Goal: Task Accomplishment & Management: Use online tool/utility

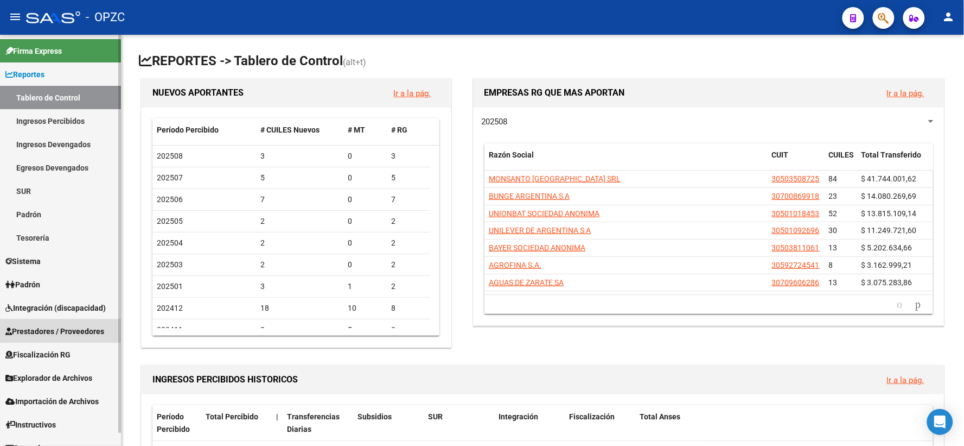
click at [54, 330] on span "Prestadores / Proveedores" at bounding box center [54, 331] width 99 height 12
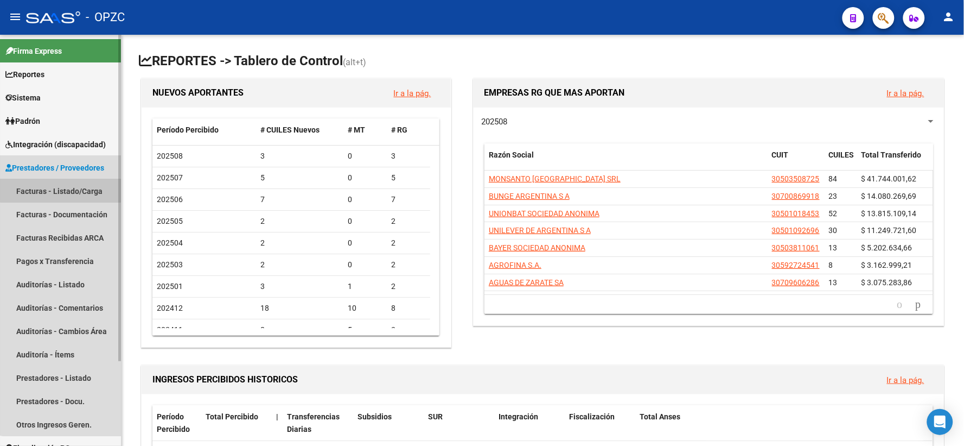
click at [72, 189] on link "Facturas - Listado/Carga" at bounding box center [60, 190] width 121 height 23
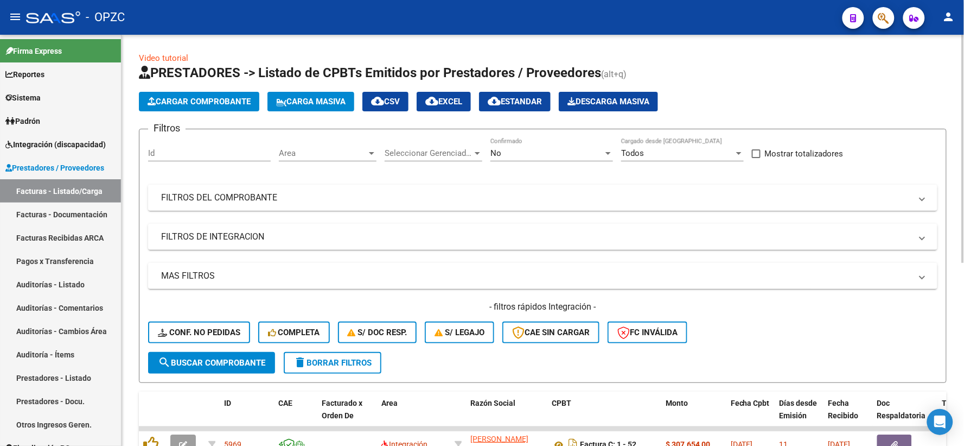
scroll to position [329, 0]
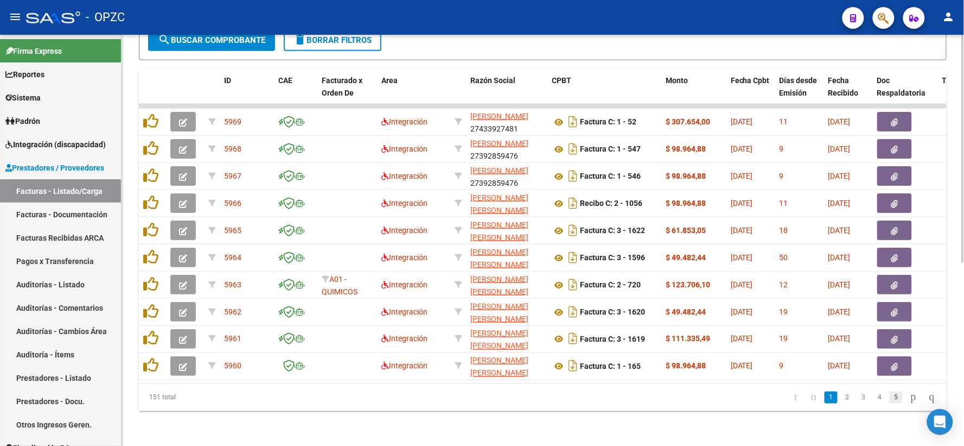
click at [891, 397] on link "5" at bounding box center [896, 397] width 13 height 12
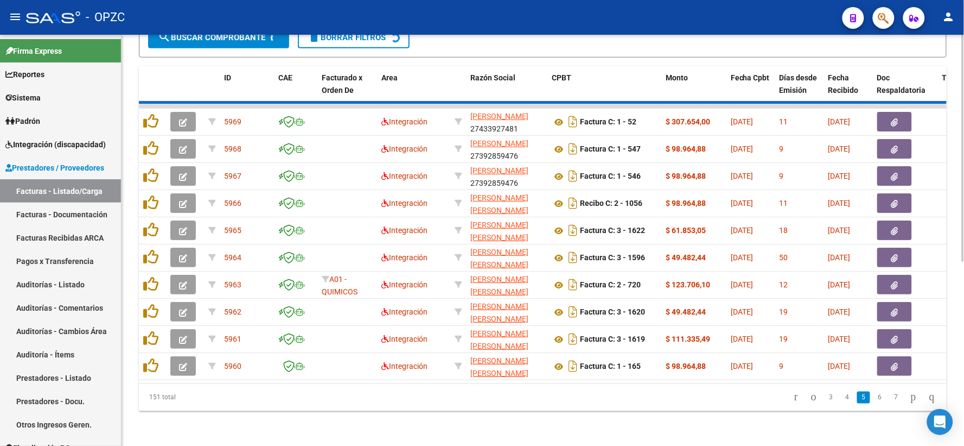
scroll to position [330, 0]
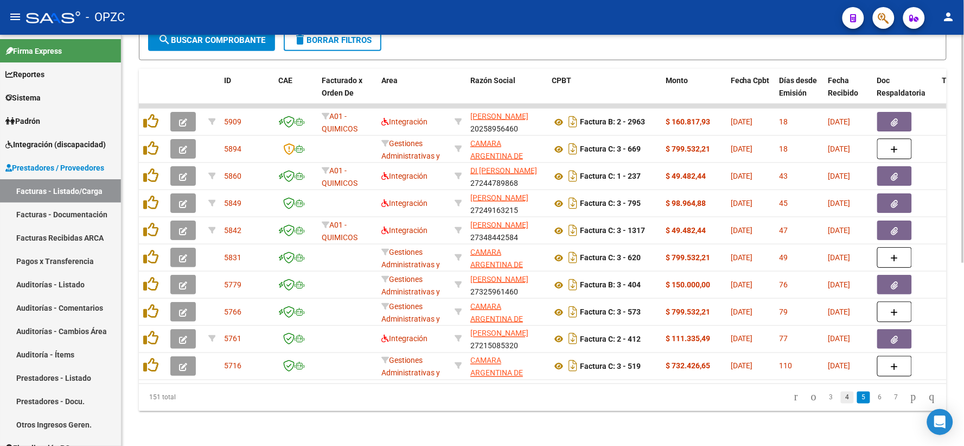
click at [841, 399] on link "4" at bounding box center [847, 397] width 13 height 12
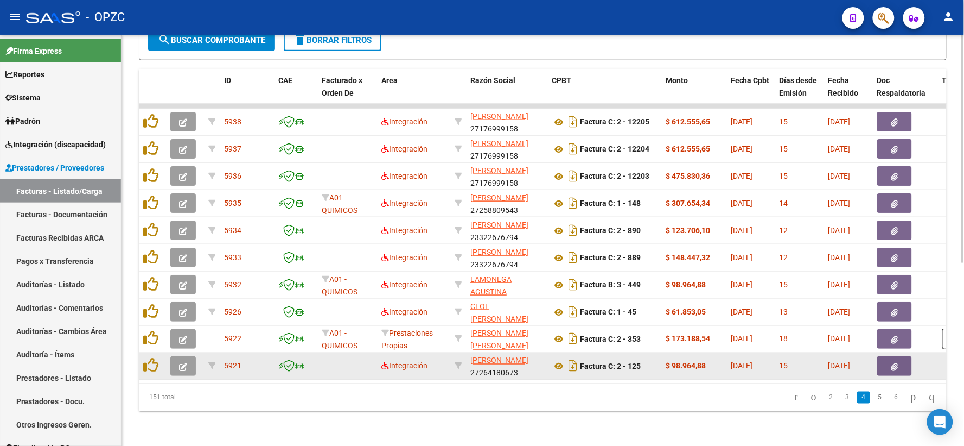
click at [180, 363] on icon "button" at bounding box center [183, 367] width 8 height 8
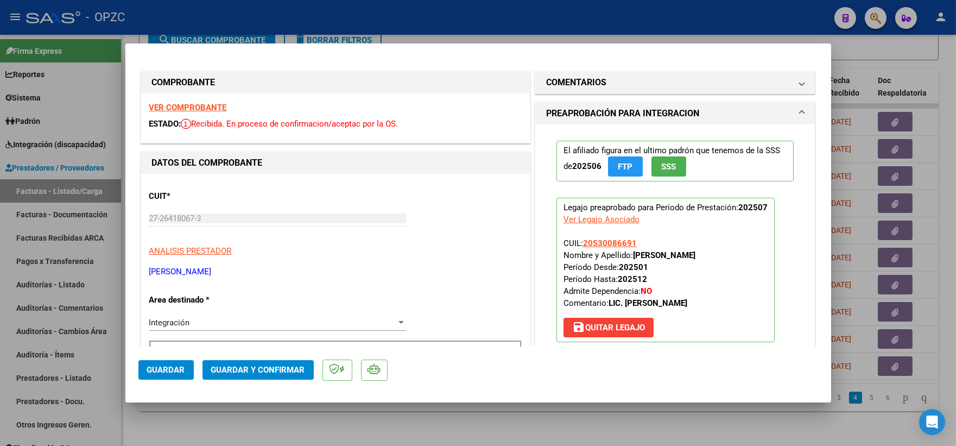
click at [215, 101] on div "VER COMPROBANTE ESTADO: Recibida. En proceso de confirmacion/aceptac por la OS." at bounding box center [335, 117] width 389 height 49
click at [213, 105] on strong "VER COMPROBANTE" at bounding box center [188, 108] width 78 height 10
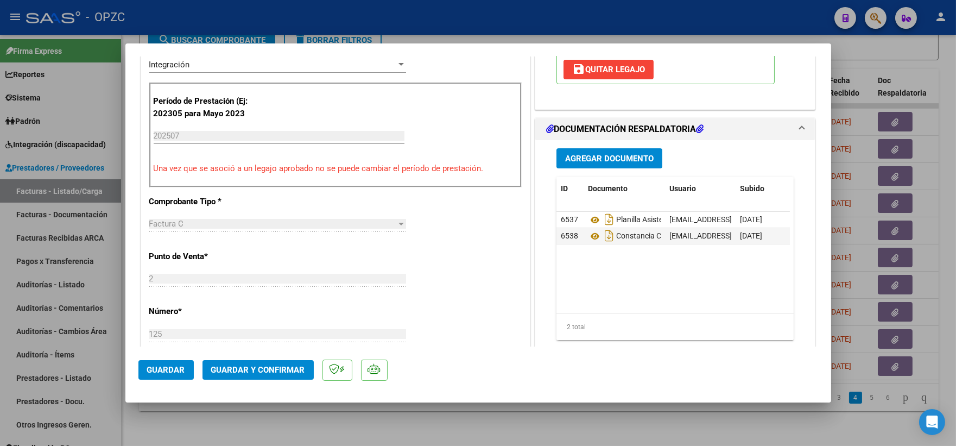
scroll to position [301, 0]
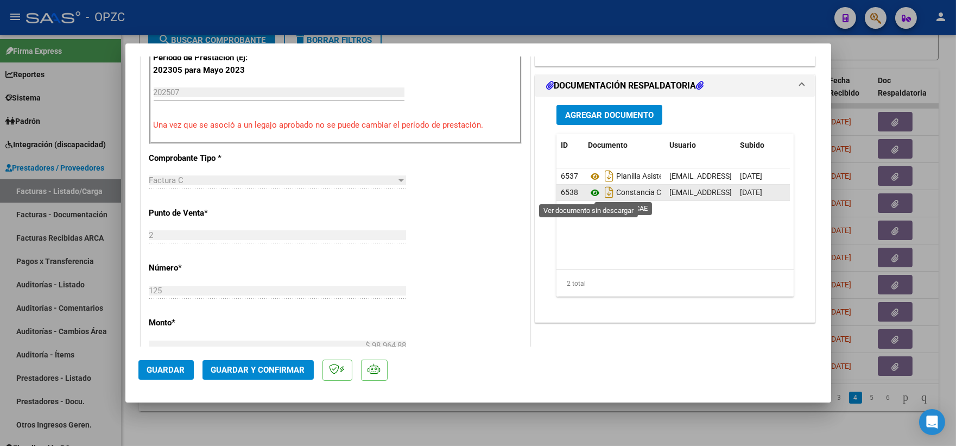
click at [592, 193] on icon at bounding box center [595, 192] width 14 height 13
click at [940, 60] on div at bounding box center [478, 223] width 956 height 446
type input "$ 0,00"
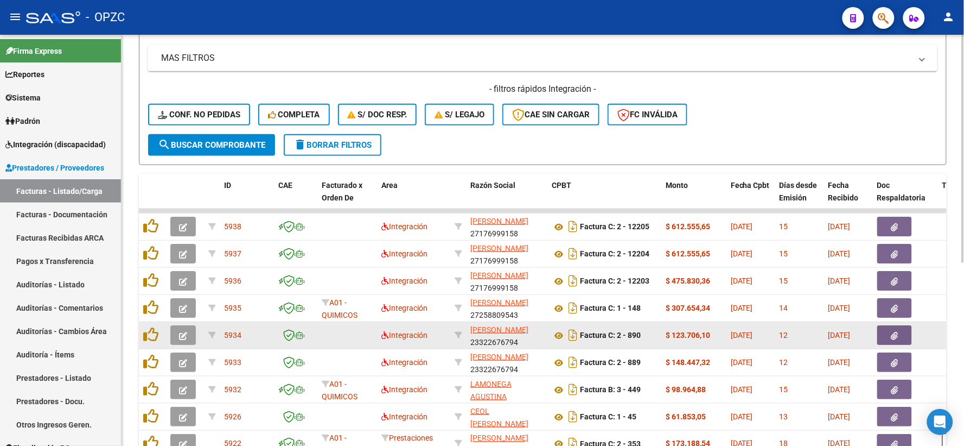
scroll to position [29, 0]
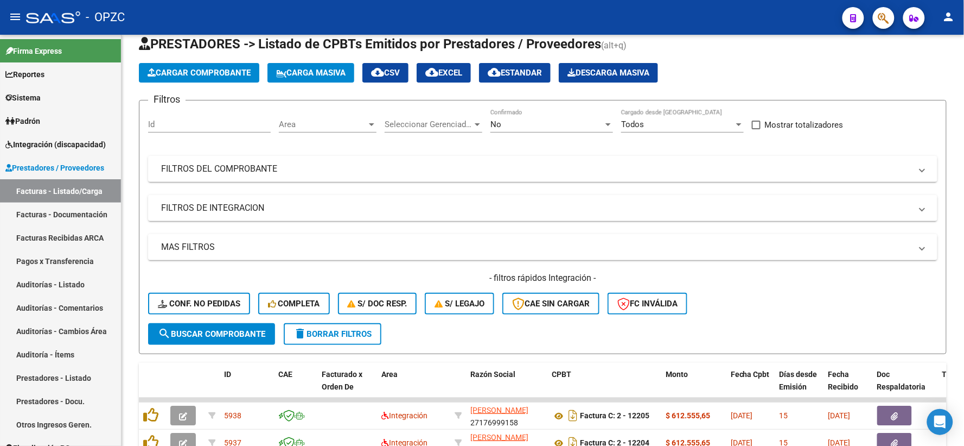
click at [950, 17] on mat-icon "person" at bounding box center [949, 16] width 13 height 13
click at [935, 72] on button "exit_to_app Salir" at bounding box center [927, 72] width 66 height 26
